Goal: Leave review/rating

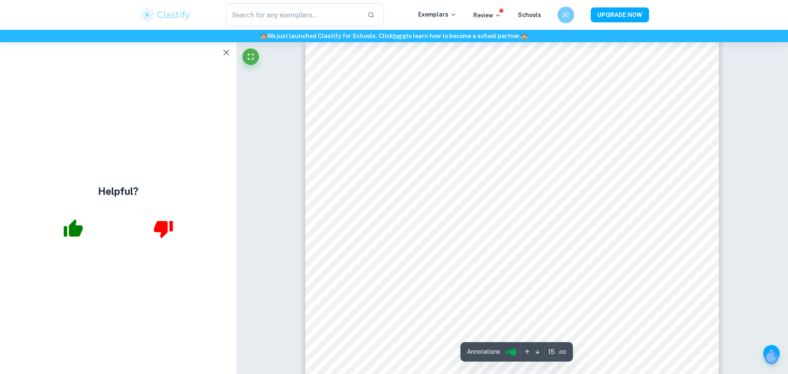
scroll to position [8553, 0]
click at [222, 53] on icon "button" at bounding box center [226, 53] width 10 height 10
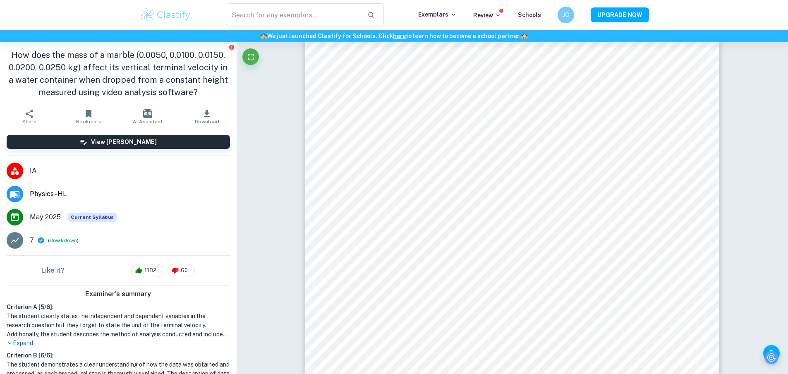
scroll to position [187, 0]
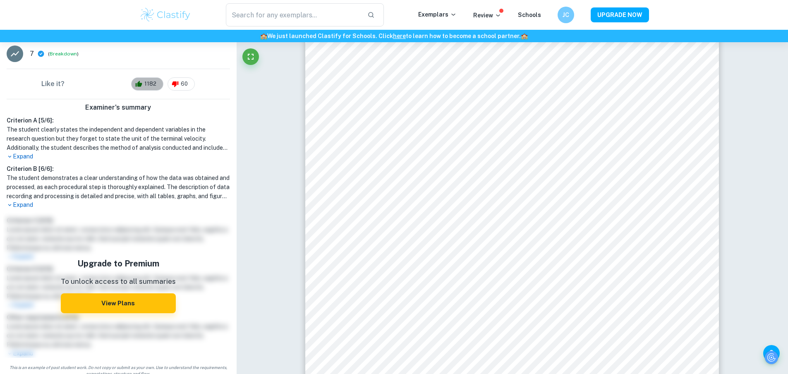
click at [147, 85] on span "1182" at bounding box center [150, 84] width 21 height 8
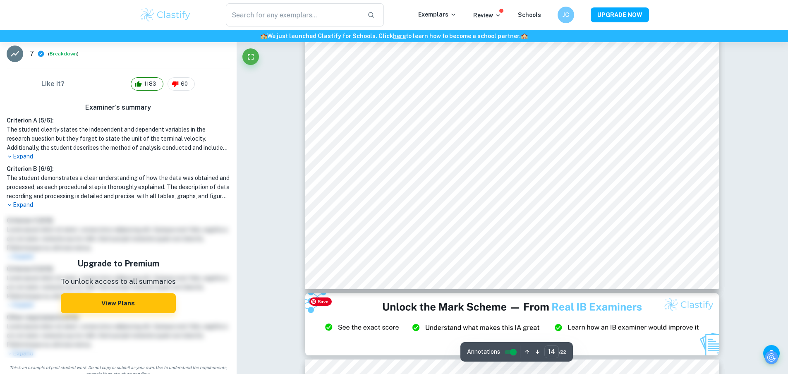
scroll to position [8004, 0]
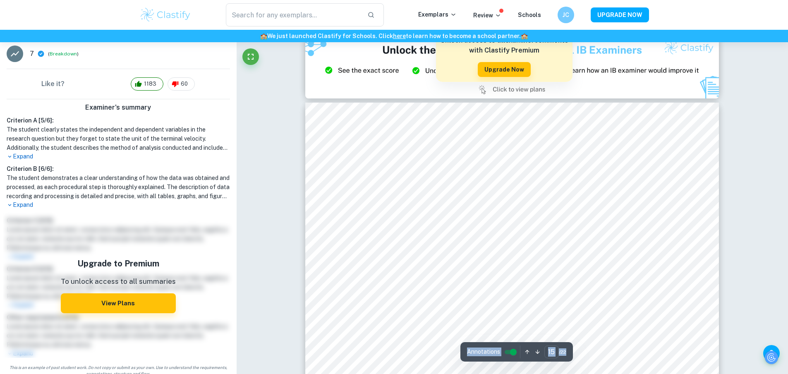
scroll to position [8377, 0]
